Goal: Task Accomplishment & Management: Complete application form

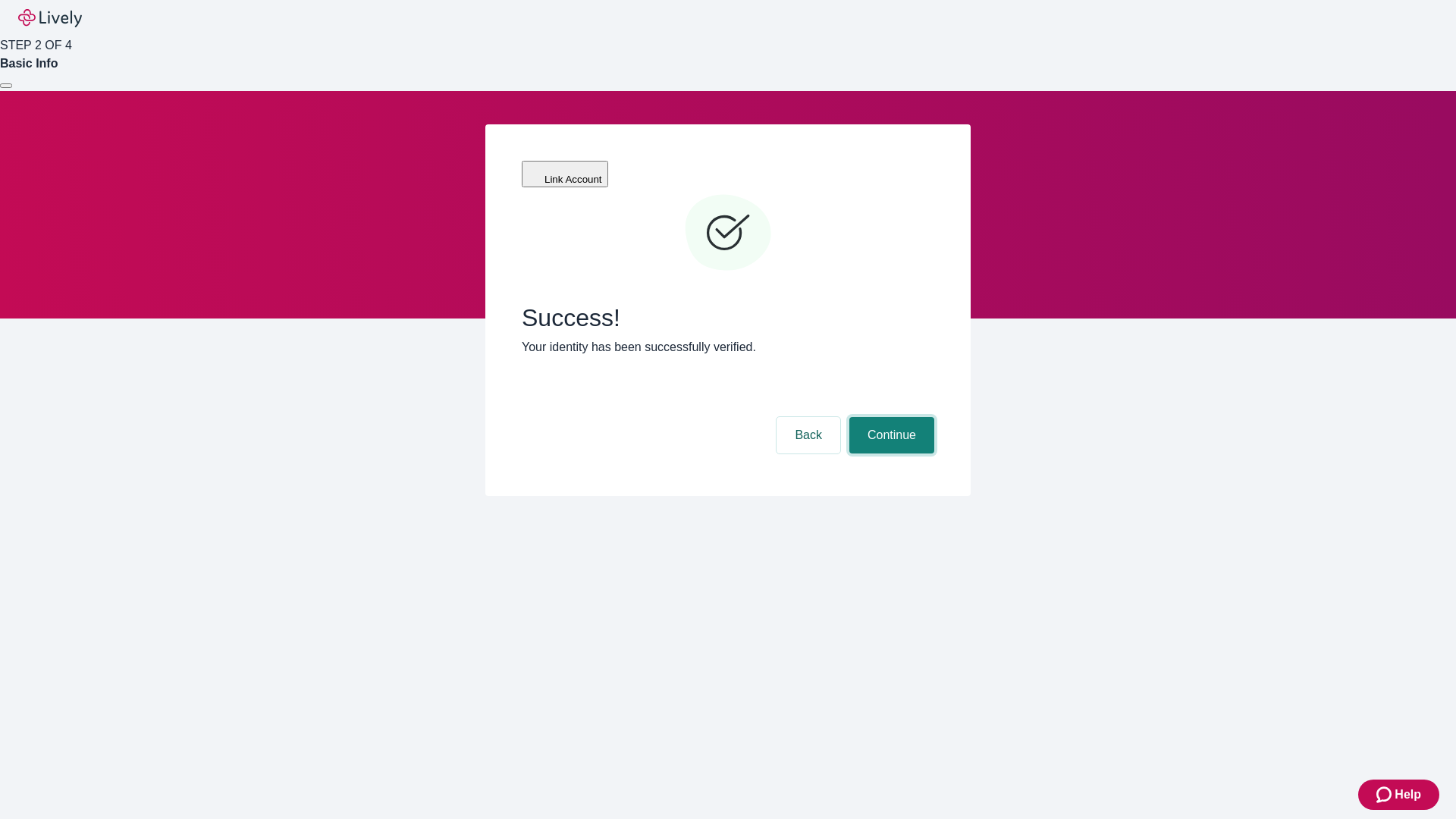
click at [890, 417] on button "Continue" at bounding box center [892, 434] width 85 height 36
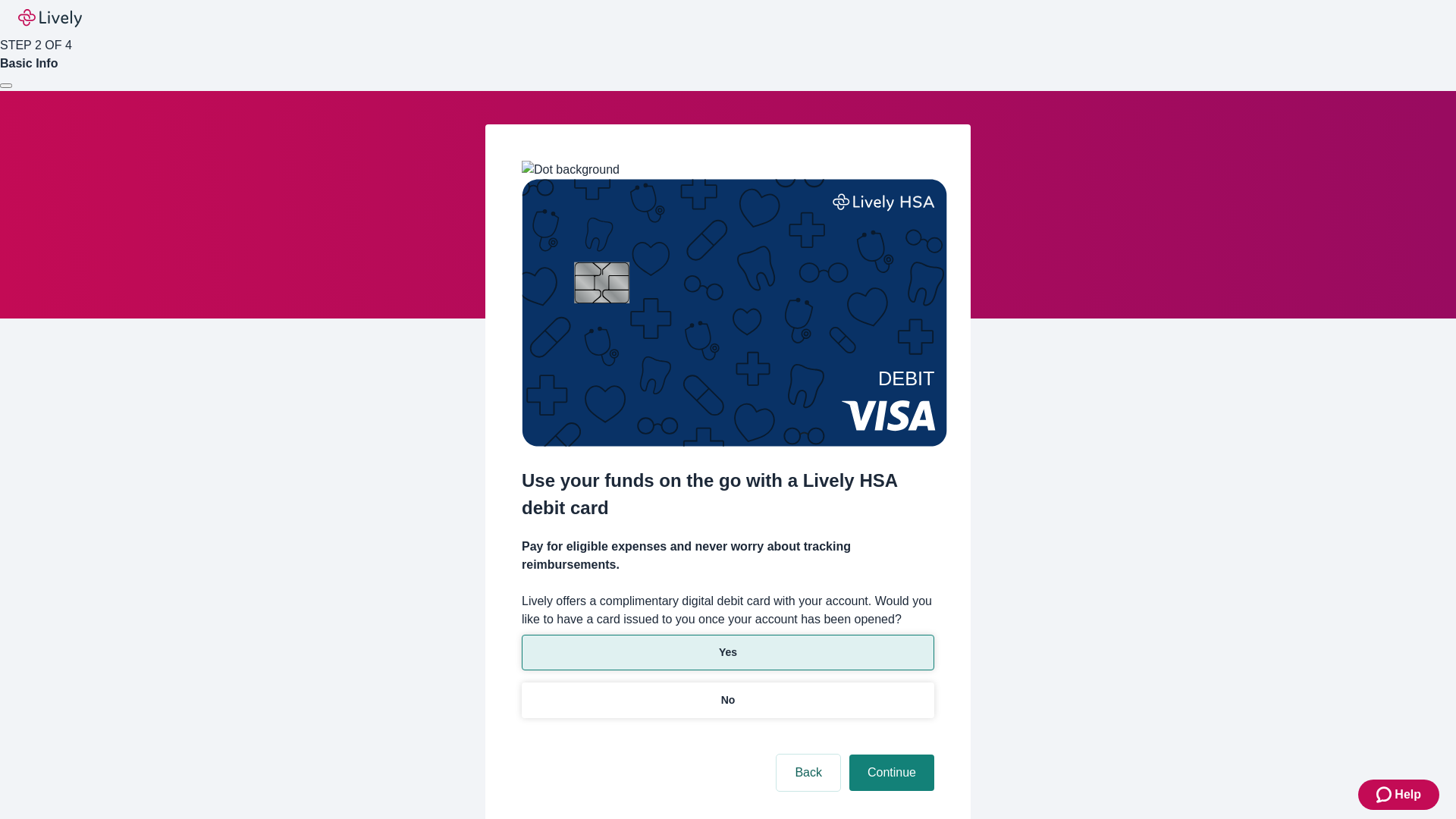
click at [727, 644] on p "Yes" at bounding box center [728, 652] width 19 height 16
click at [890, 754] on button "Continue" at bounding box center [892, 772] width 85 height 36
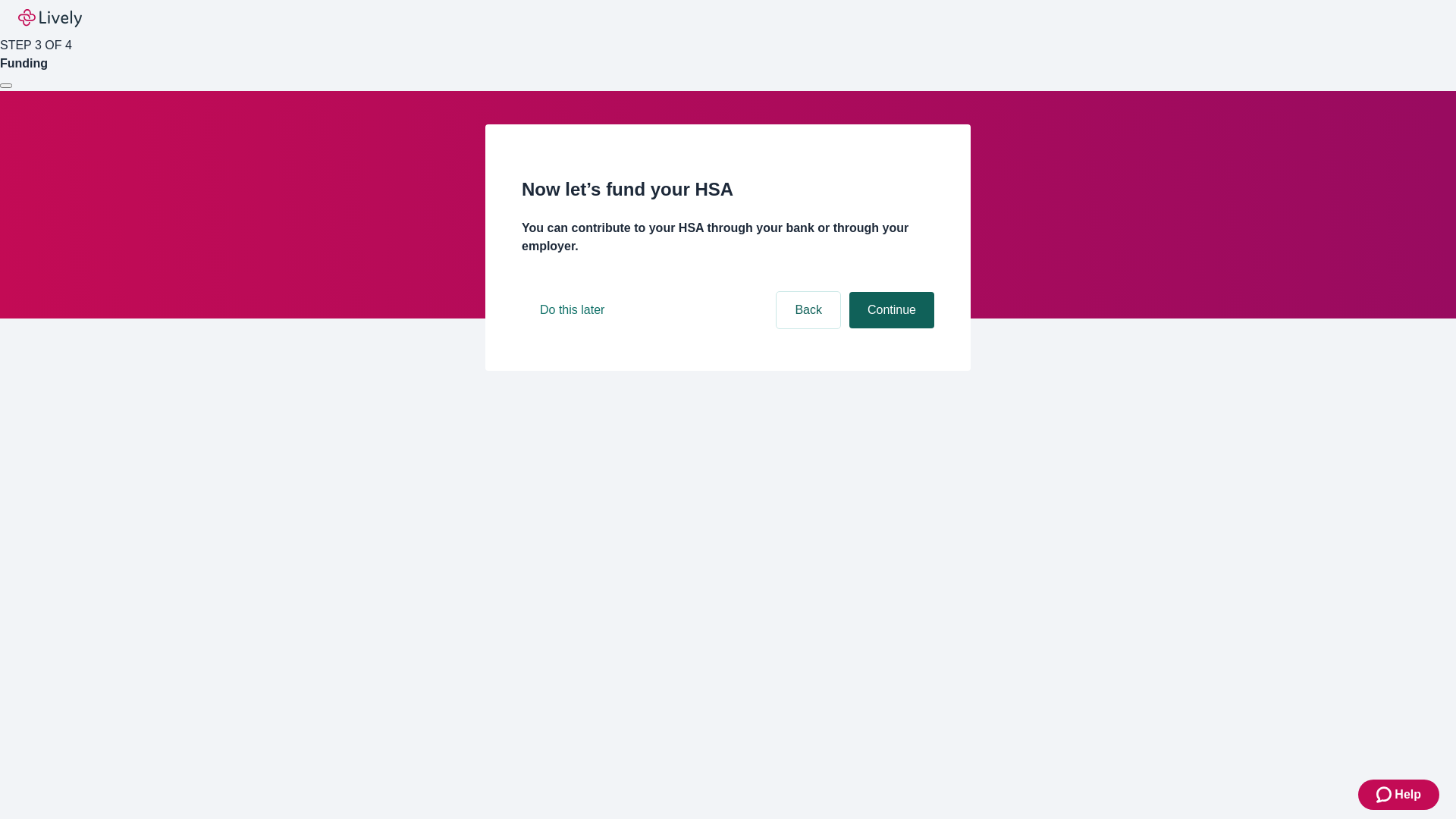
click at [890, 328] on button "Continue" at bounding box center [892, 310] width 85 height 36
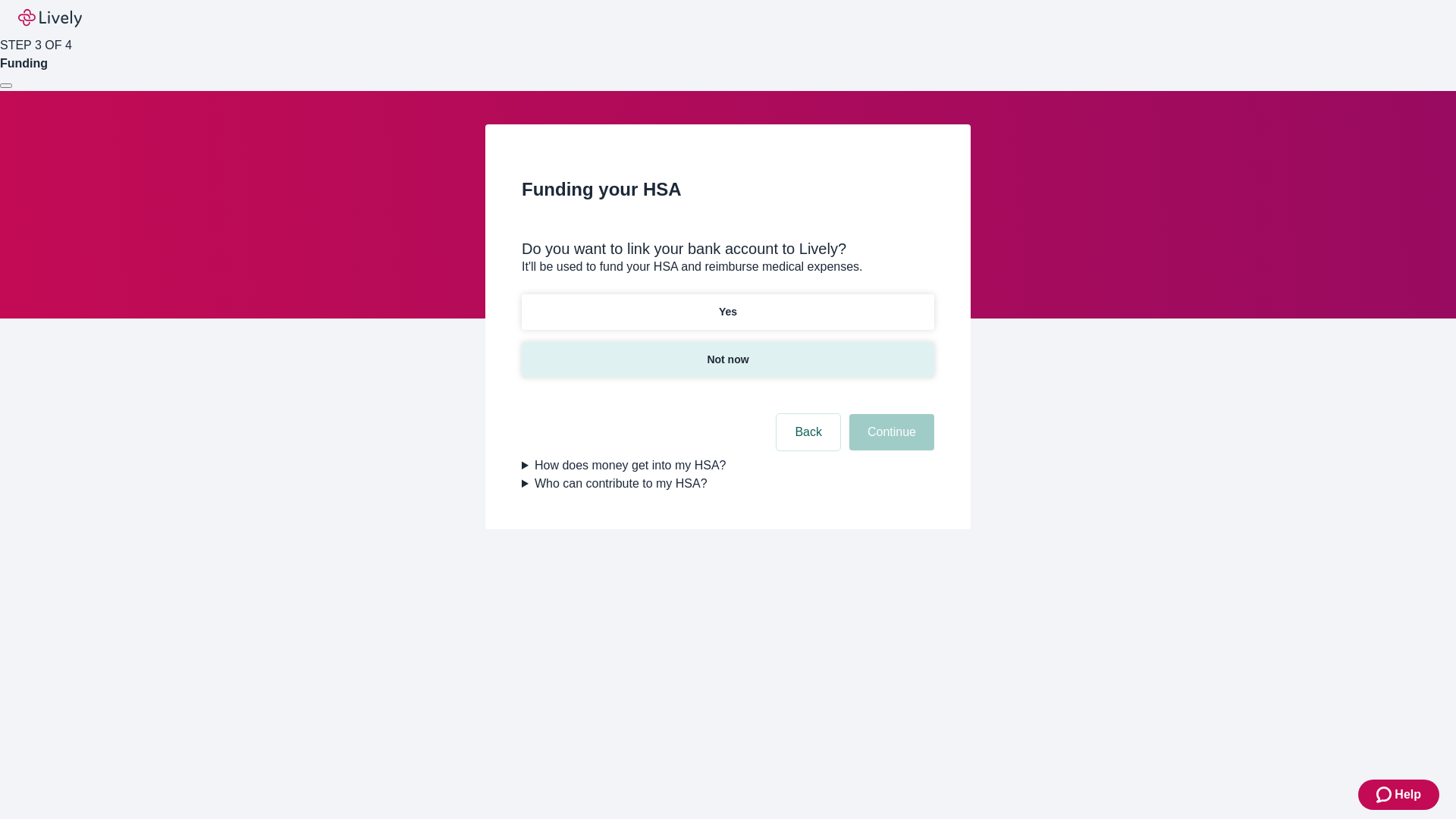
click at [727, 352] on p "Not now" at bounding box center [727, 359] width 41 height 16
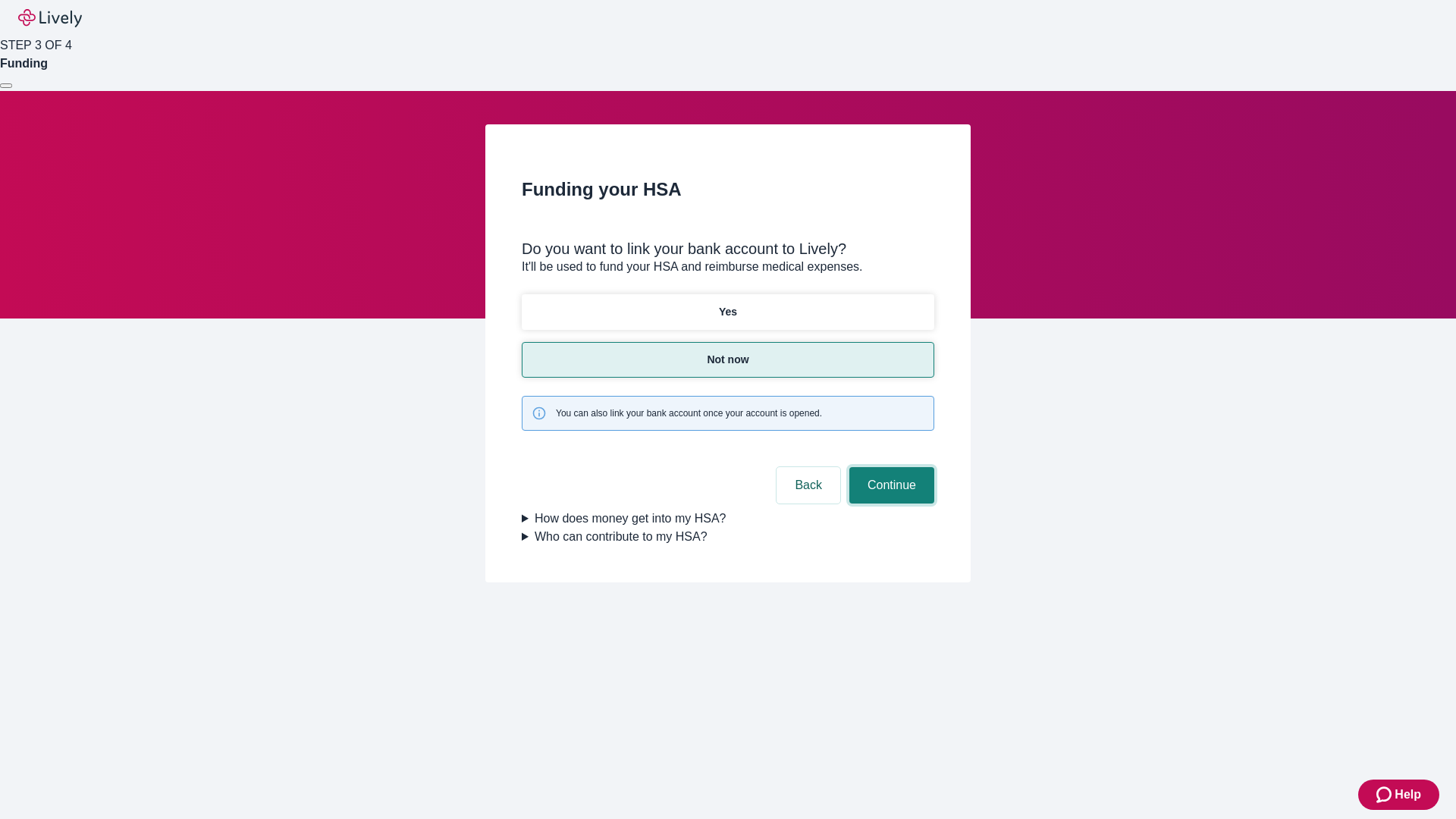
click at [890, 467] on button "Continue" at bounding box center [892, 485] width 85 height 36
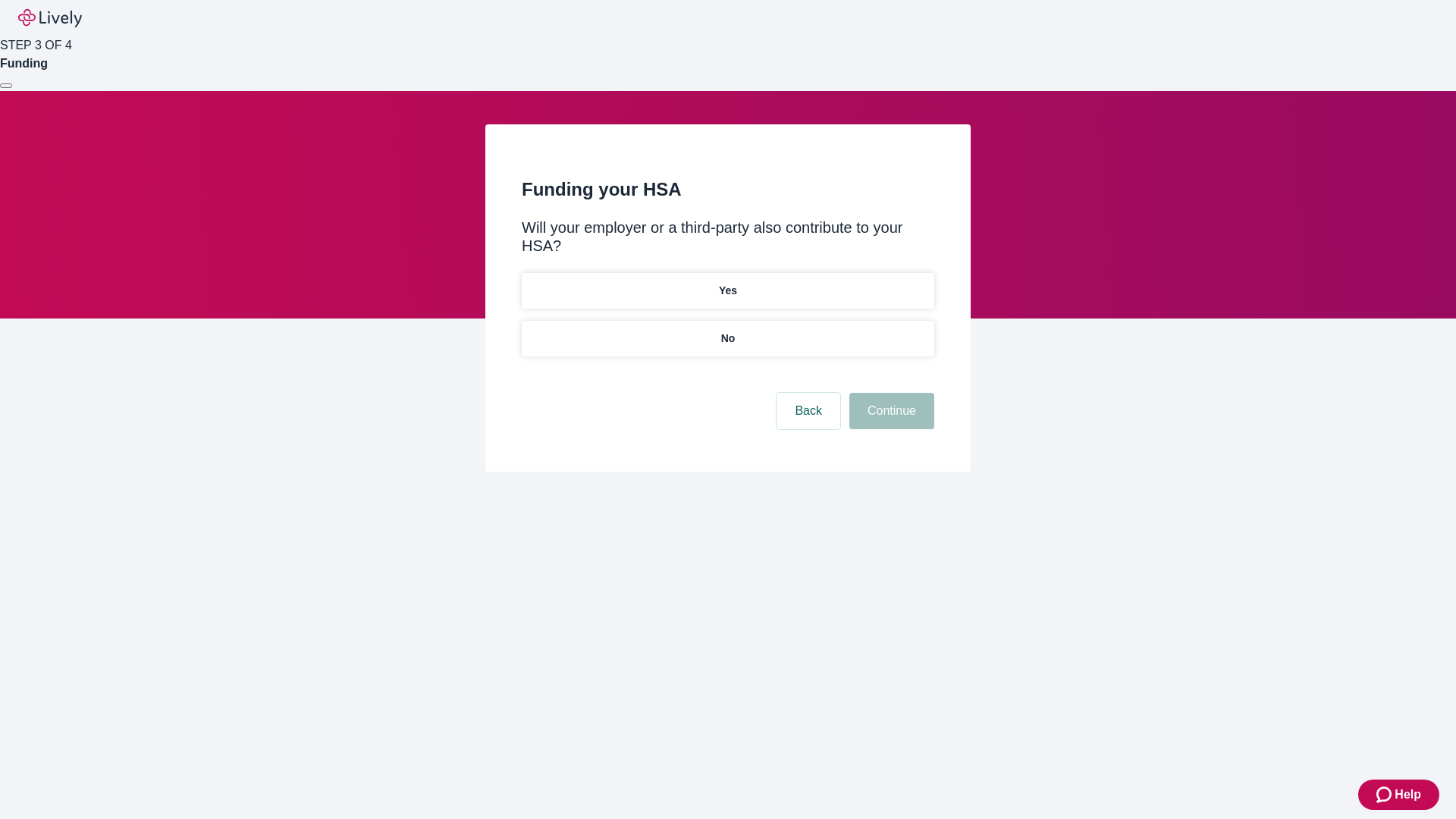
click at [727, 331] on p "No" at bounding box center [728, 338] width 14 height 16
click at [890, 393] on button "Continue" at bounding box center [892, 411] width 85 height 36
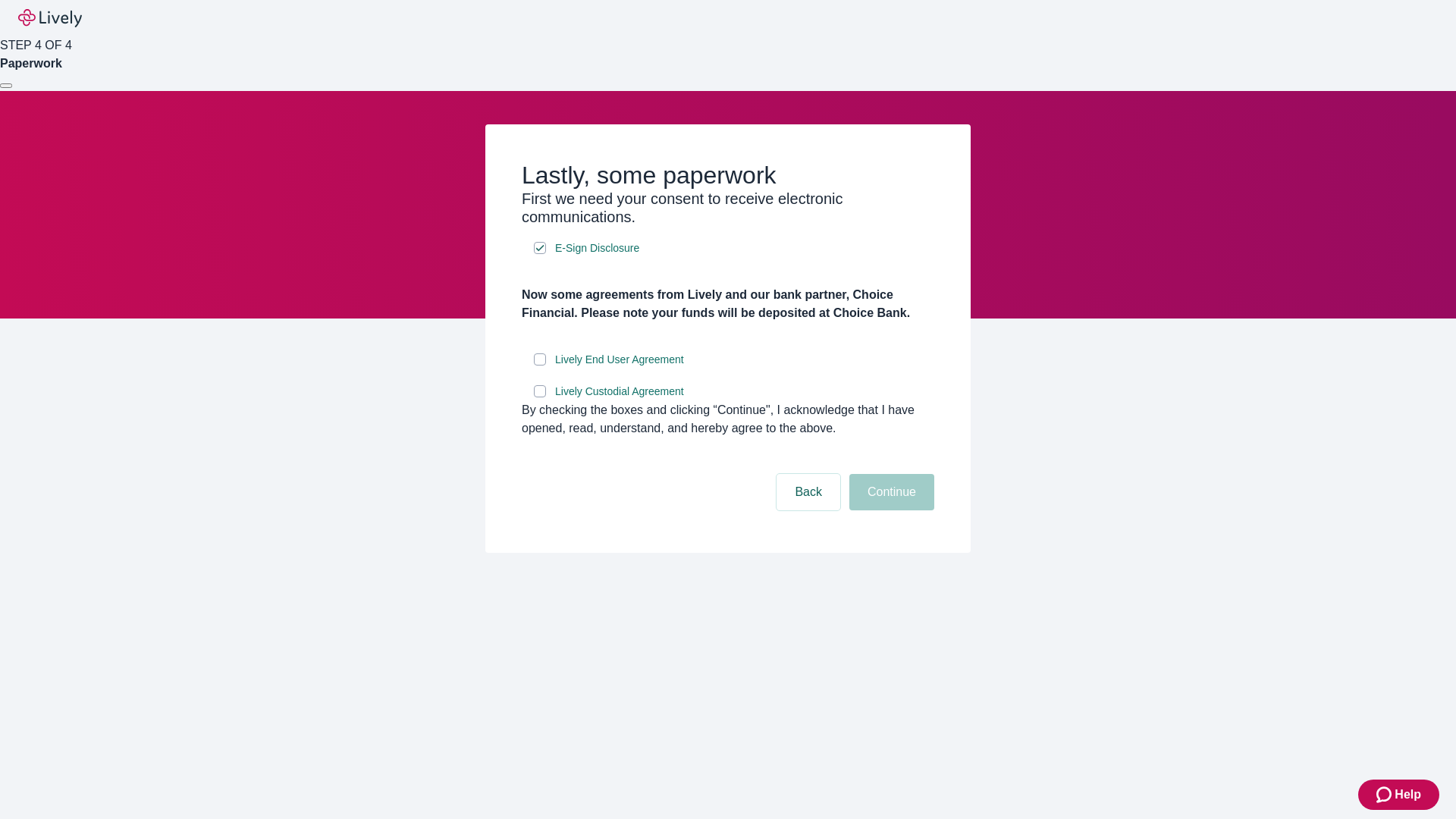
click at [540, 365] on input "Lively End User Agreement" at bounding box center [540, 359] width 12 height 12
checkbox input "true"
click at [540, 397] on input "Lively Custodial Agreement" at bounding box center [540, 391] width 12 height 12
checkbox input "true"
click at [890, 510] on button "Continue" at bounding box center [892, 492] width 85 height 36
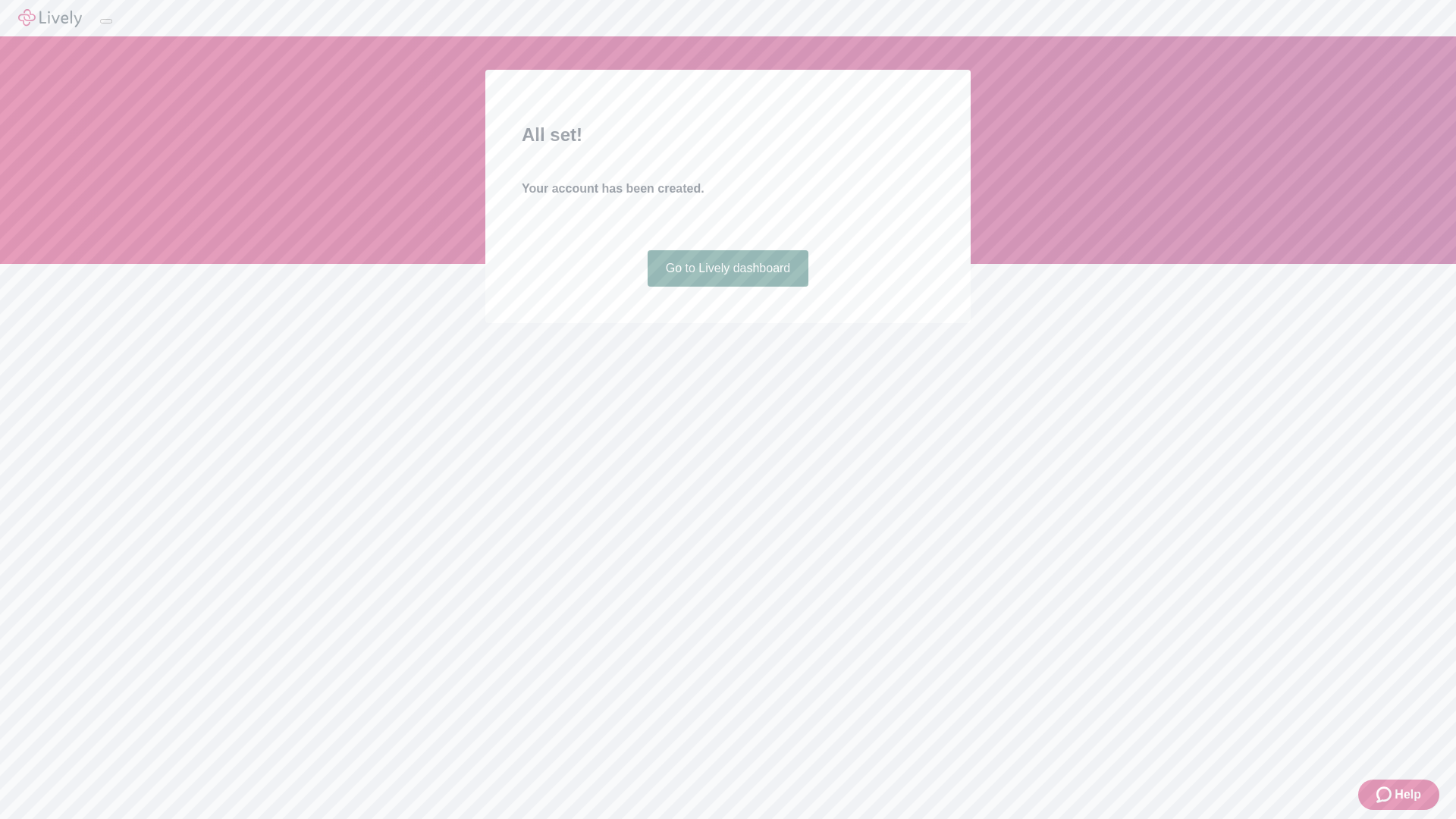
click at [727, 287] on link "Go to Lively dashboard" at bounding box center [728, 268] width 161 height 36
